Goal: Information Seeking & Learning: Learn about a topic

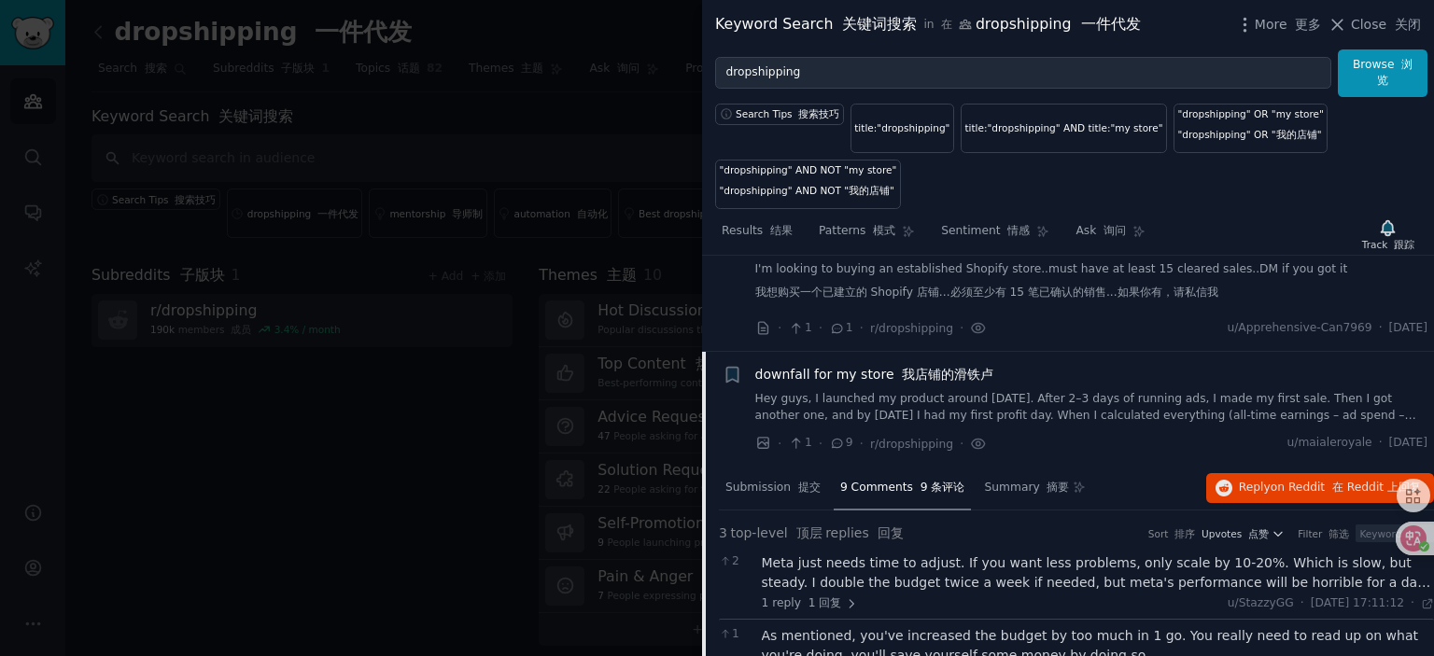
click at [869, 365] on span "downfall for my store 我店铺的滑铁卢" at bounding box center [874, 375] width 239 height 20
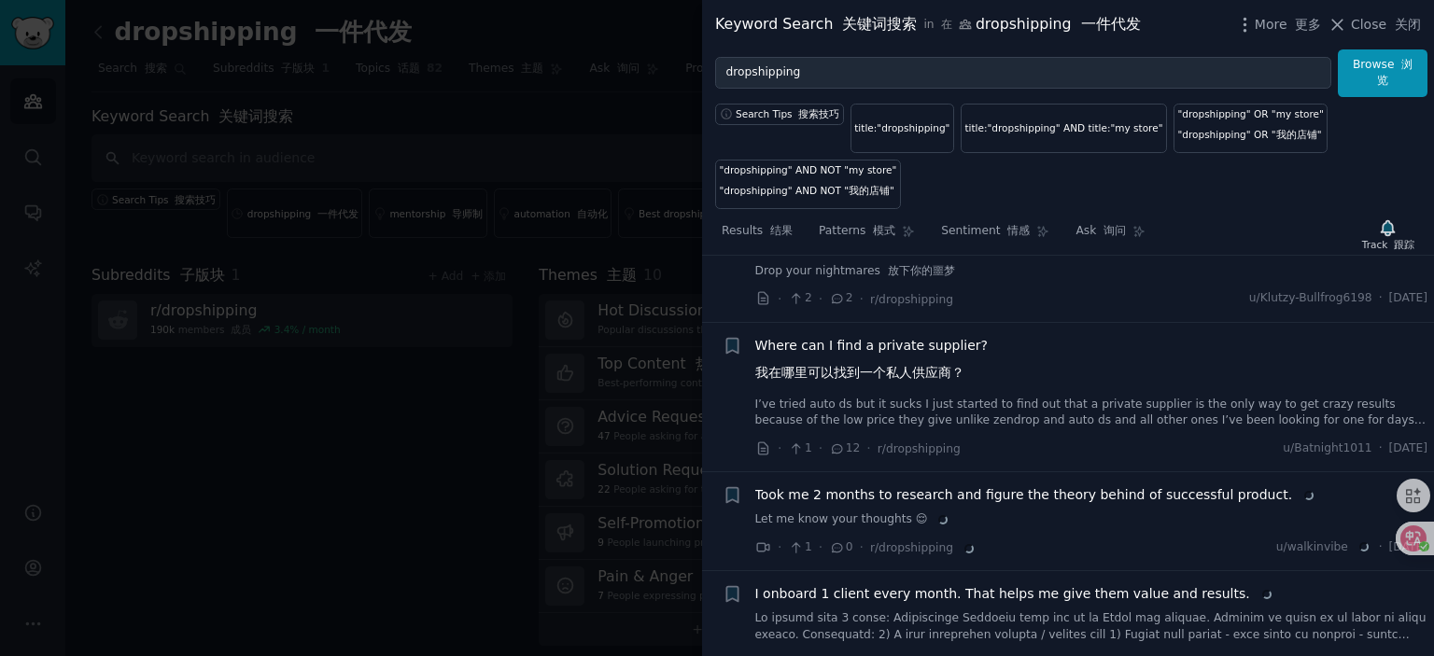
scroll to position [2334, 0]
click at [871, 339] on span "Where can I find a private supplier? 我在哪里可以找到一个私人供应商？" at bounding box center [871, 361] width 233 height 54
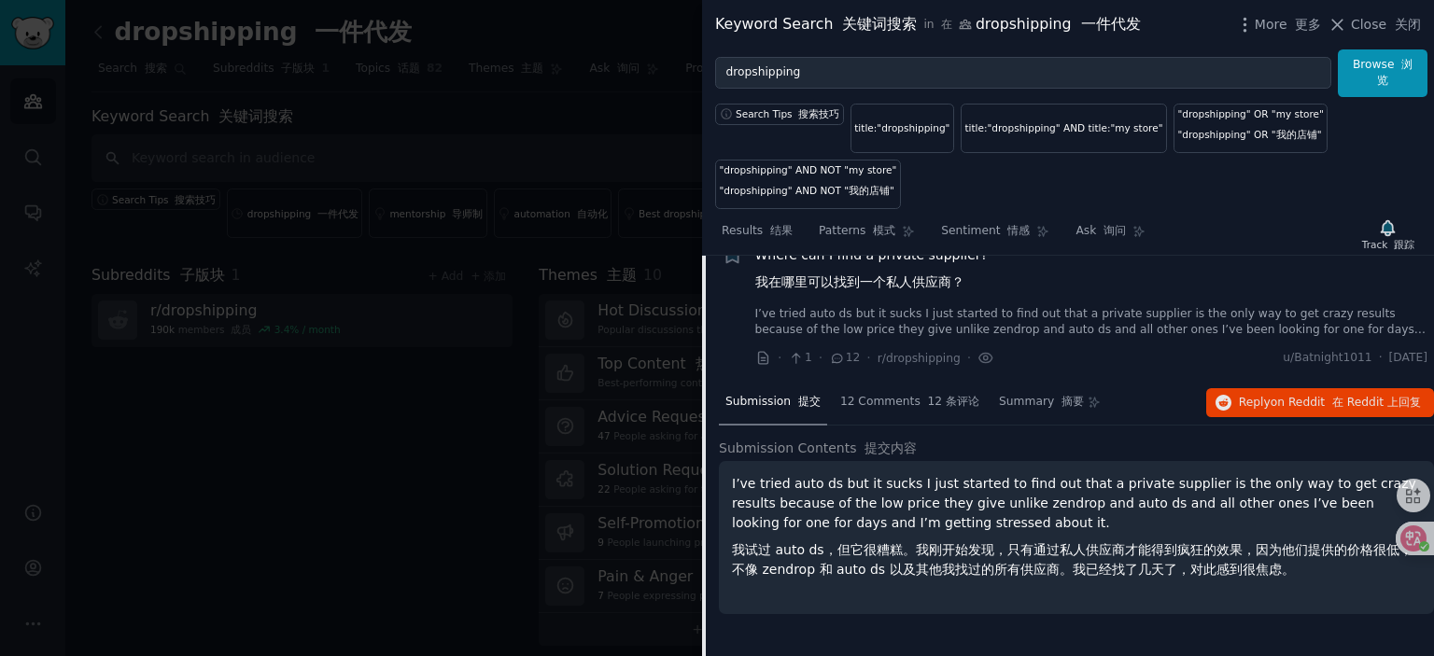
scroll to position [2396, 0]
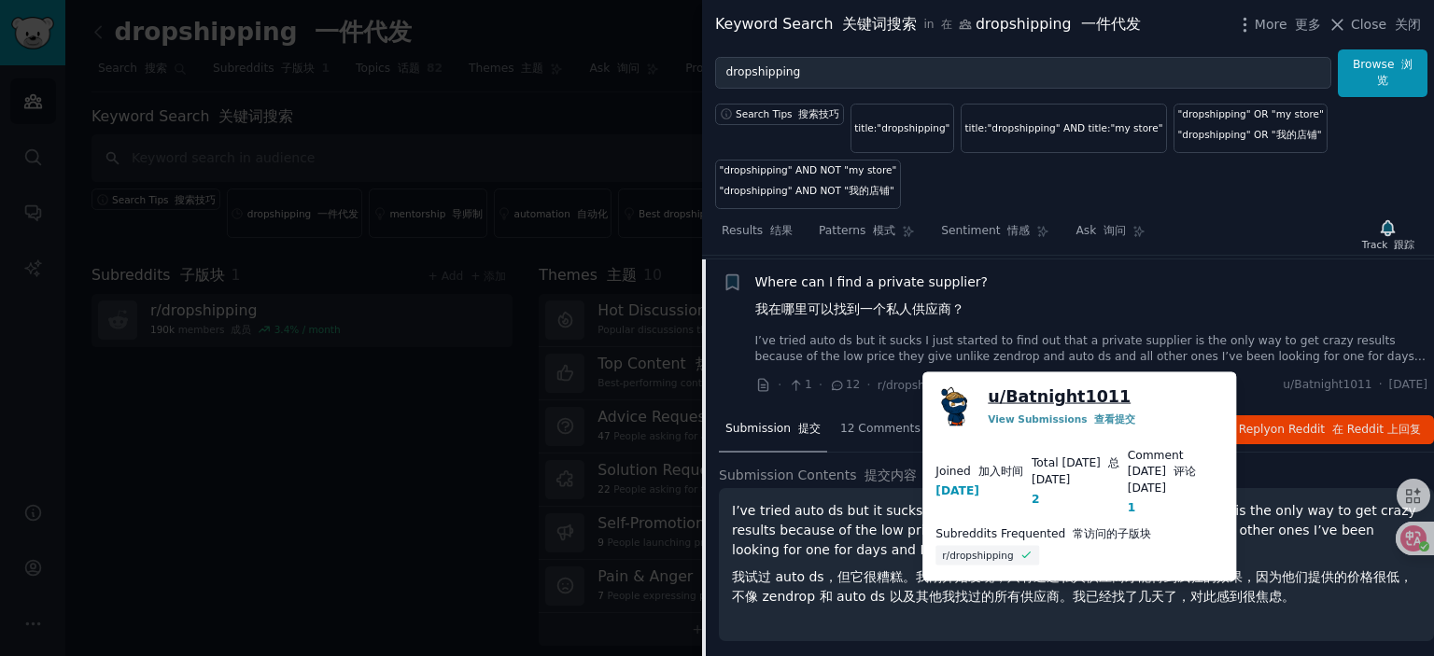
click at [1053, 399] on link "u/ Batnight1011" at bounding box center [1058, 396] width 143 height 23
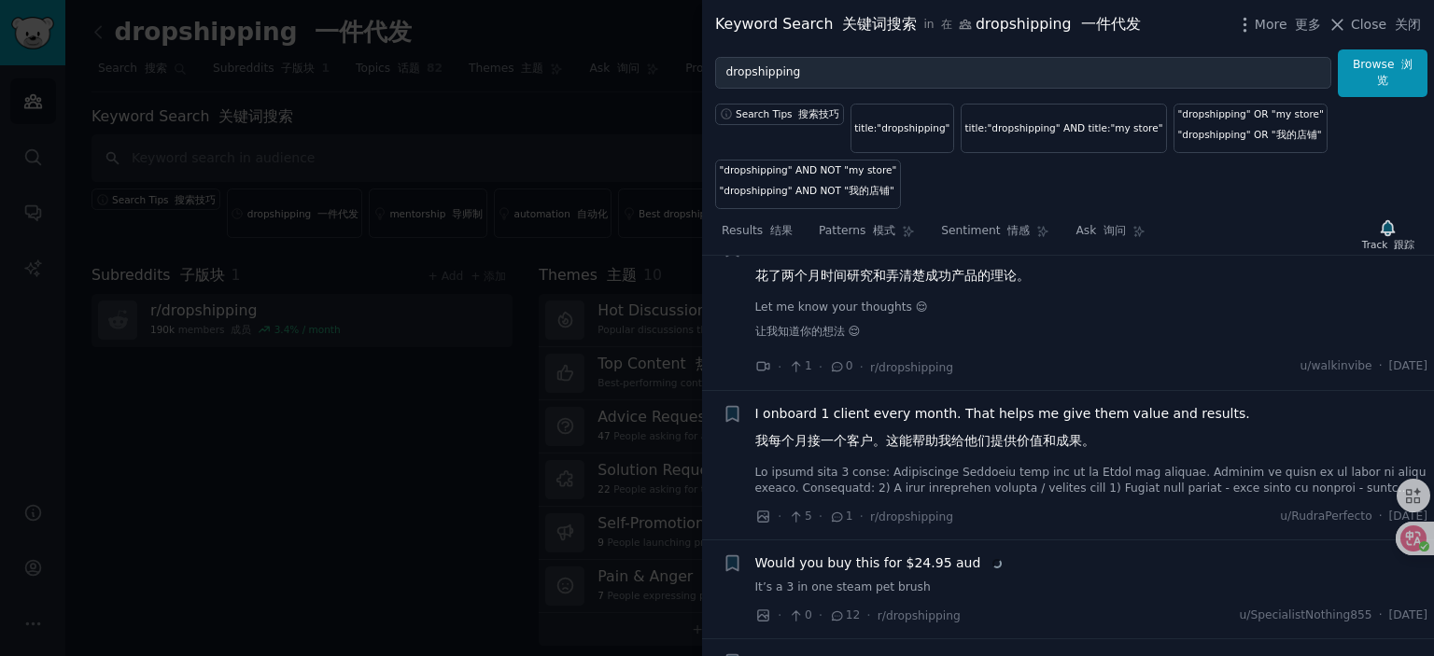
scroll to position [2863, 0]
click at [945, 400] on span "I onboard 1 client every month. That helps me give them value and results. 我每个月…" at bounding box center [1002, 427] width 495 height 54
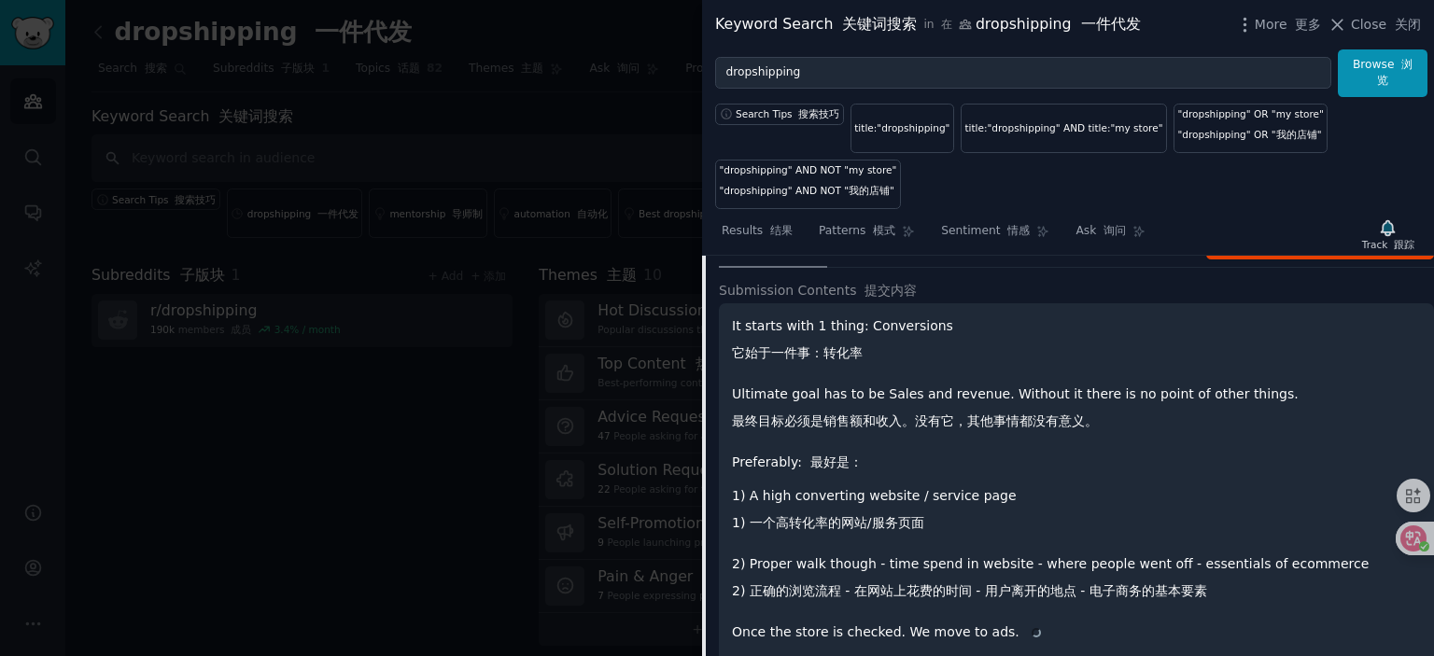
scroll to position [2897, 0]
